Goal: Navigation & Orientation: Find specific page/section

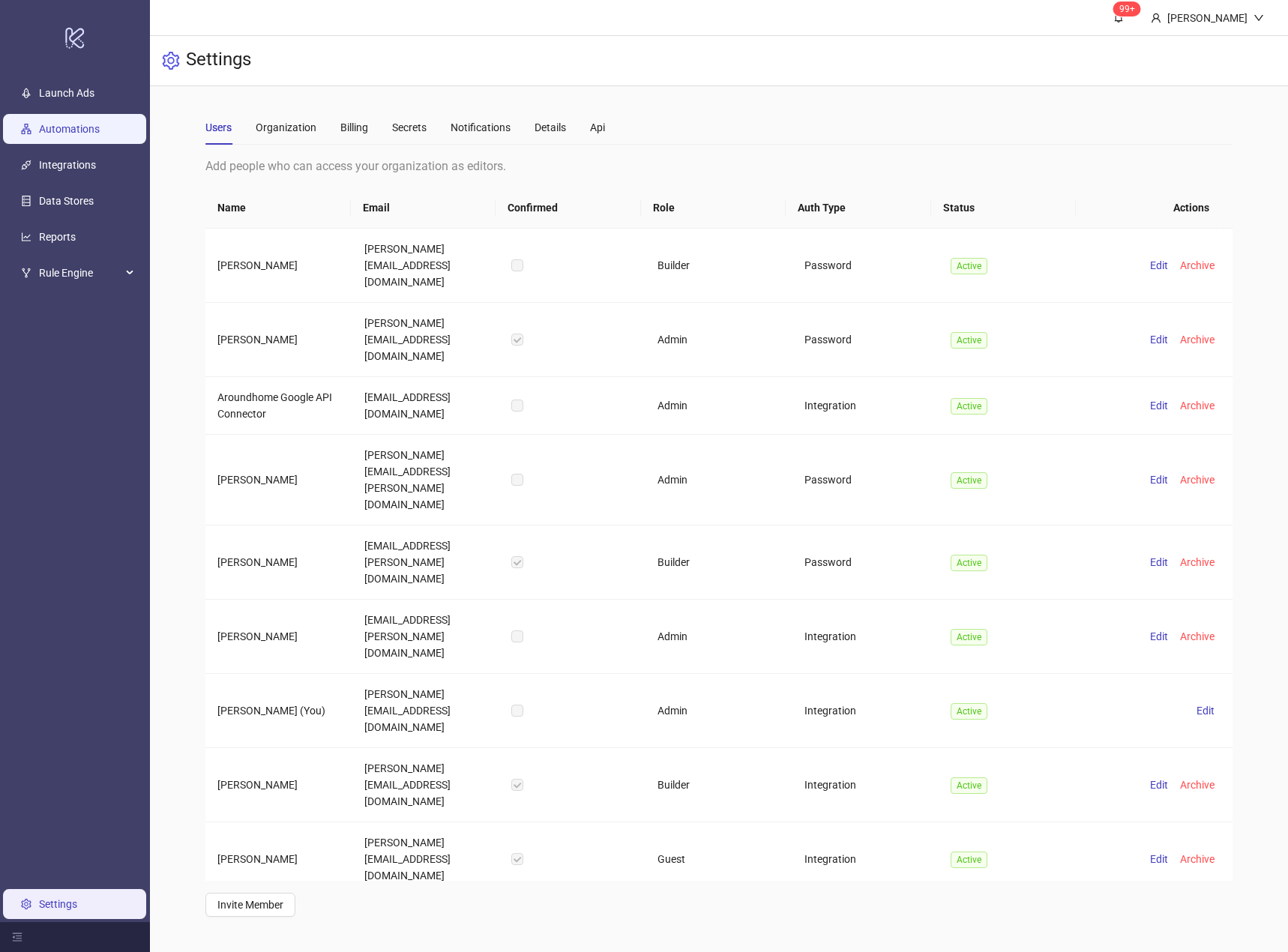
click at [95, 124] on link "Automations" at bounding box center [70, 128] width 61 height 12
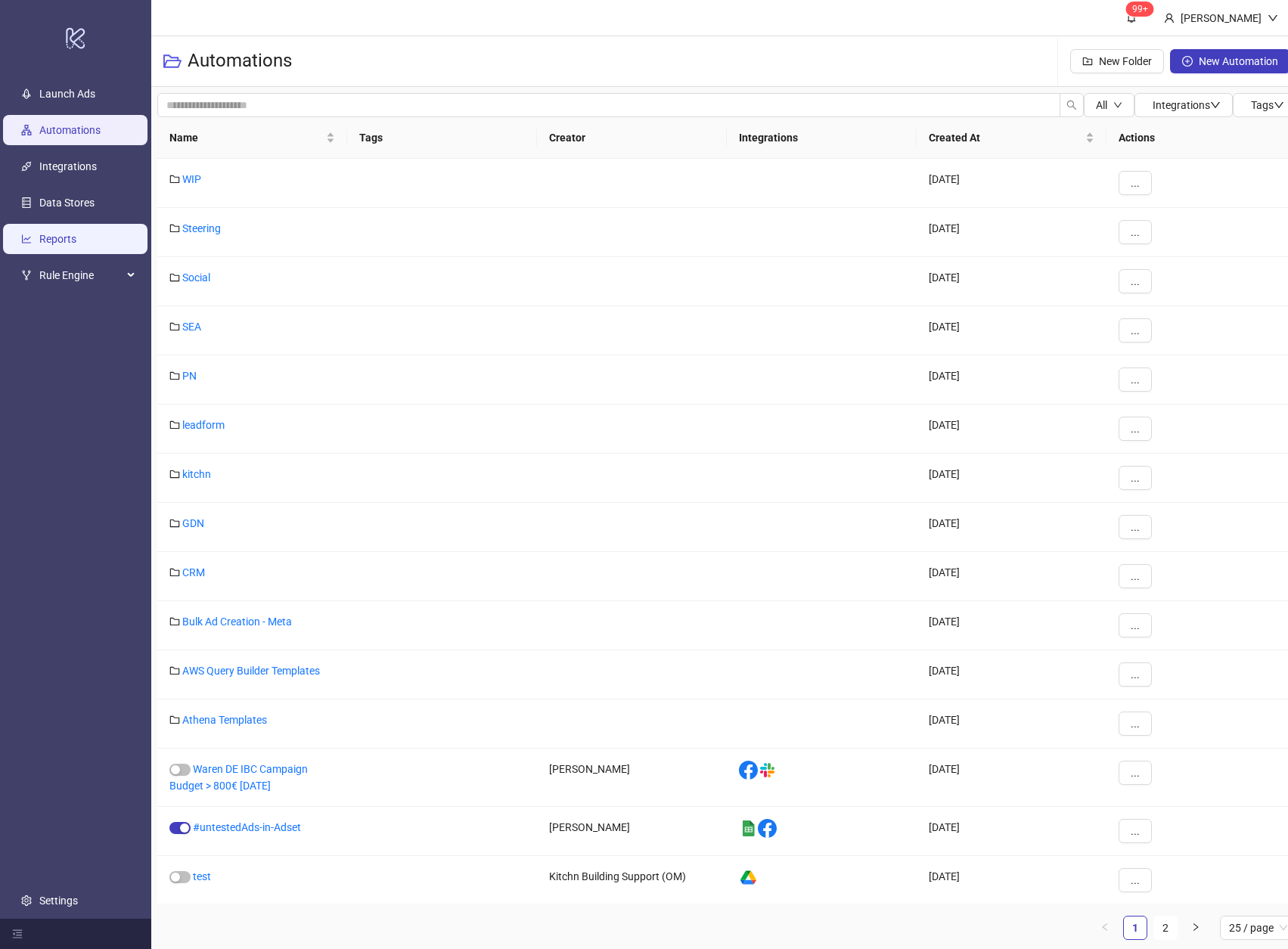
click at [65, 245] on link "Reports" at bounding box center [57, 239] width 37 height 12
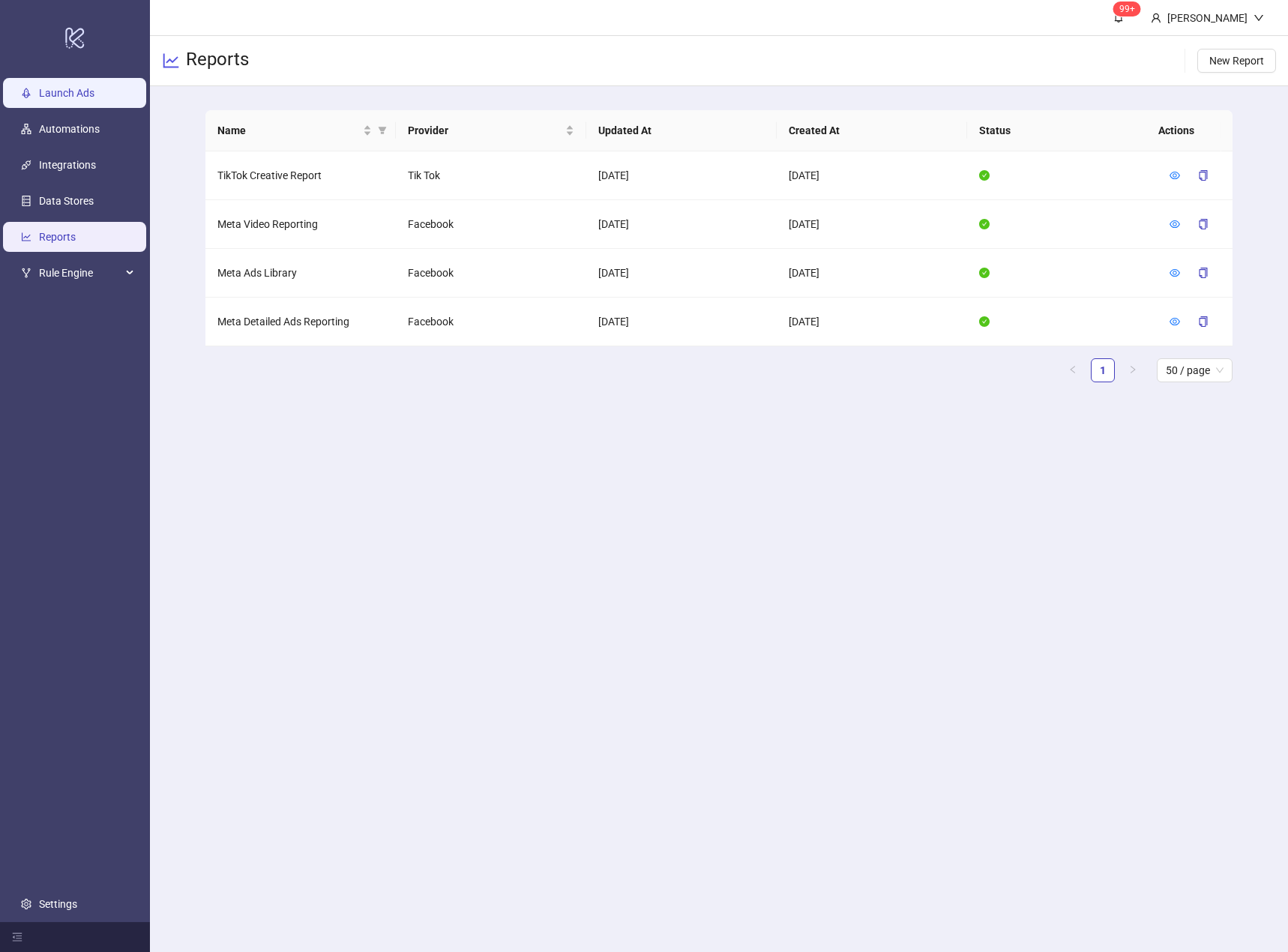
click at [66, 97] on link "Launch Ads" at bounding box center [67, 93] width 56 height 12
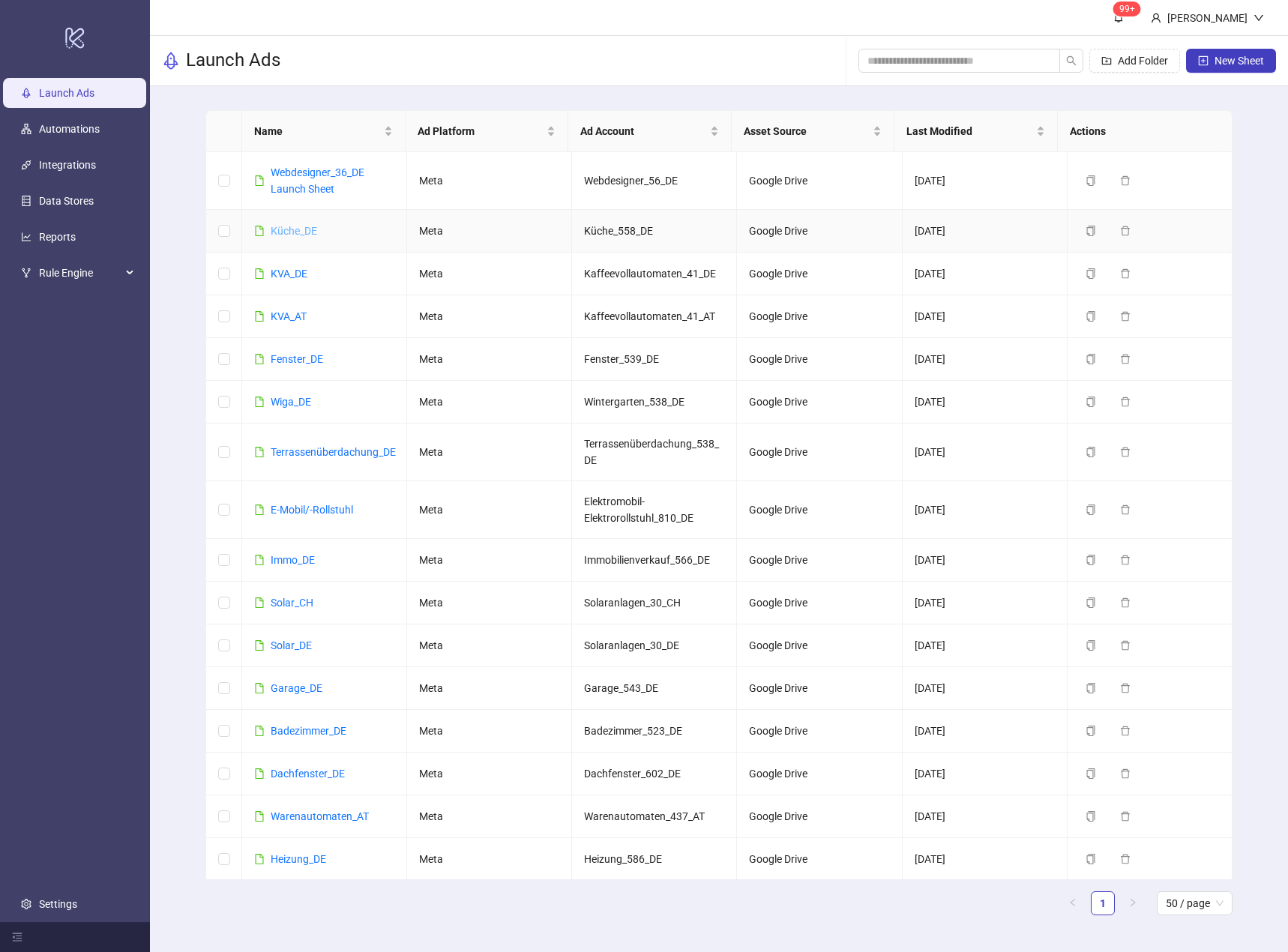
click at [299, 233] on link "Küche_DE" at bounding box center [293, 230] width 46 height 12
